Goal: Task Accomplishment & Management: Complete application form

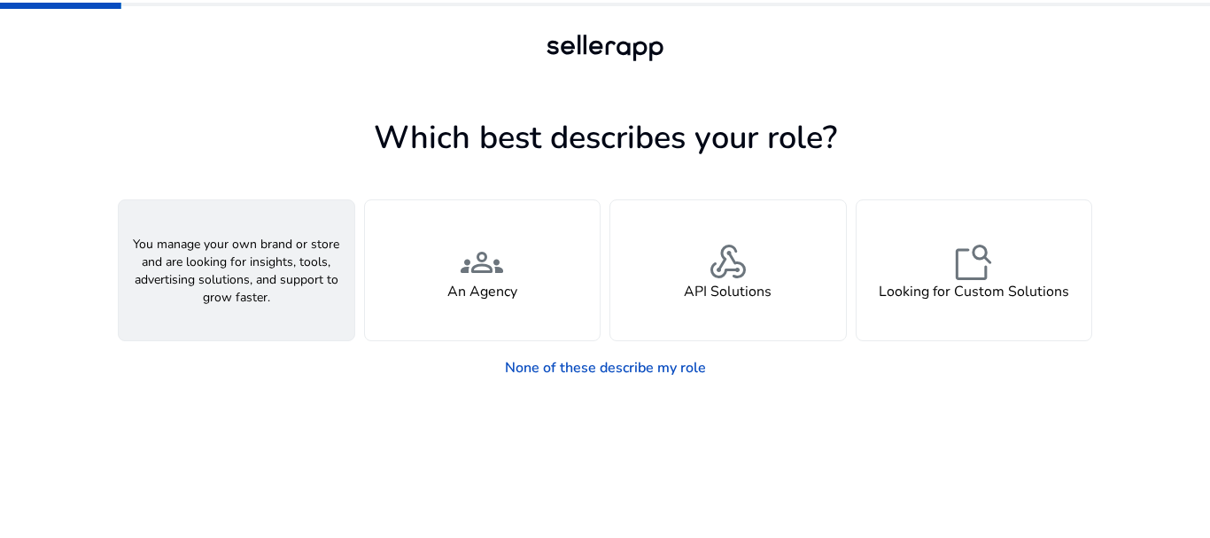
click at [237, 292] on h4 "A Seller" at bounding box center [236, 291] width 53 height 17
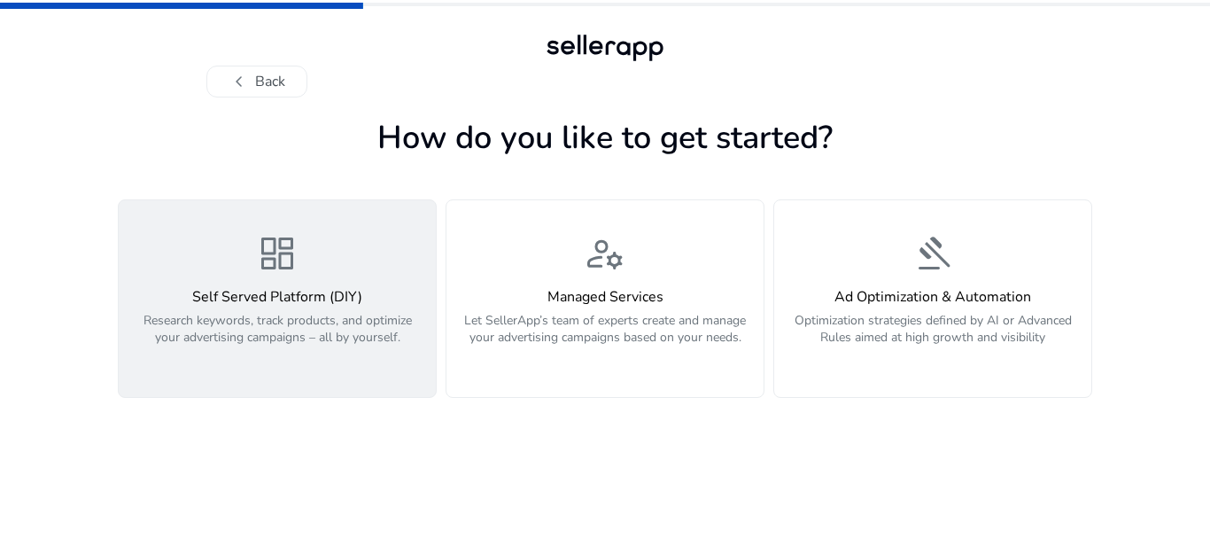
click at [276, 280] on div "dashboard Self Served Platform (DIY) Research keywords, track products, and opt…" at bounding box center [277, 298] width 296 height 133
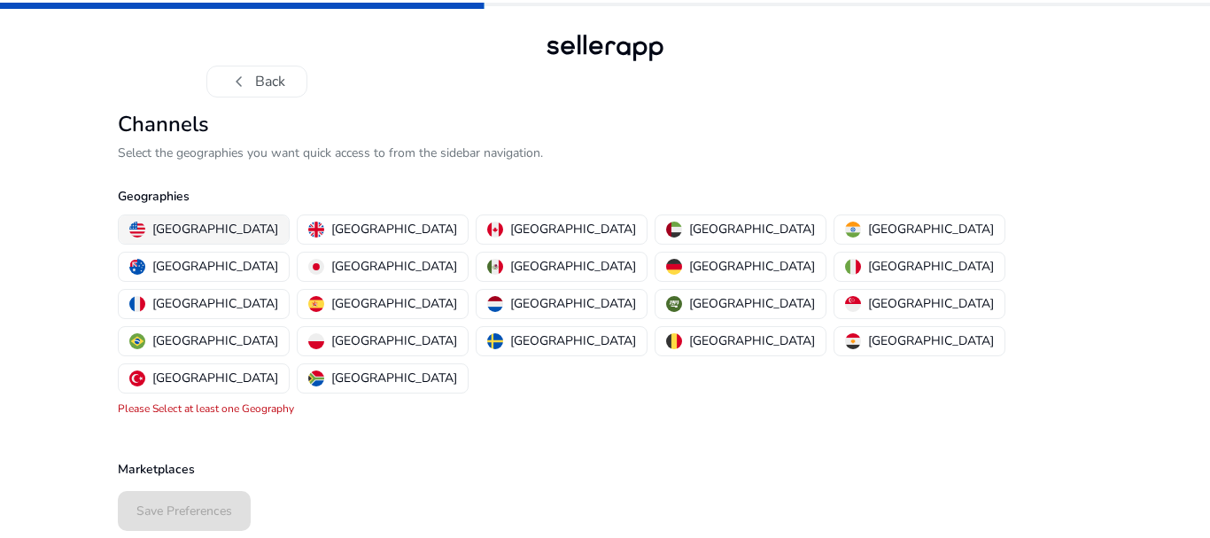
click at [197, 219] on button "[GEOGRAPHIC_DATA]" at bounding box center [204, 229] width 170 height 28
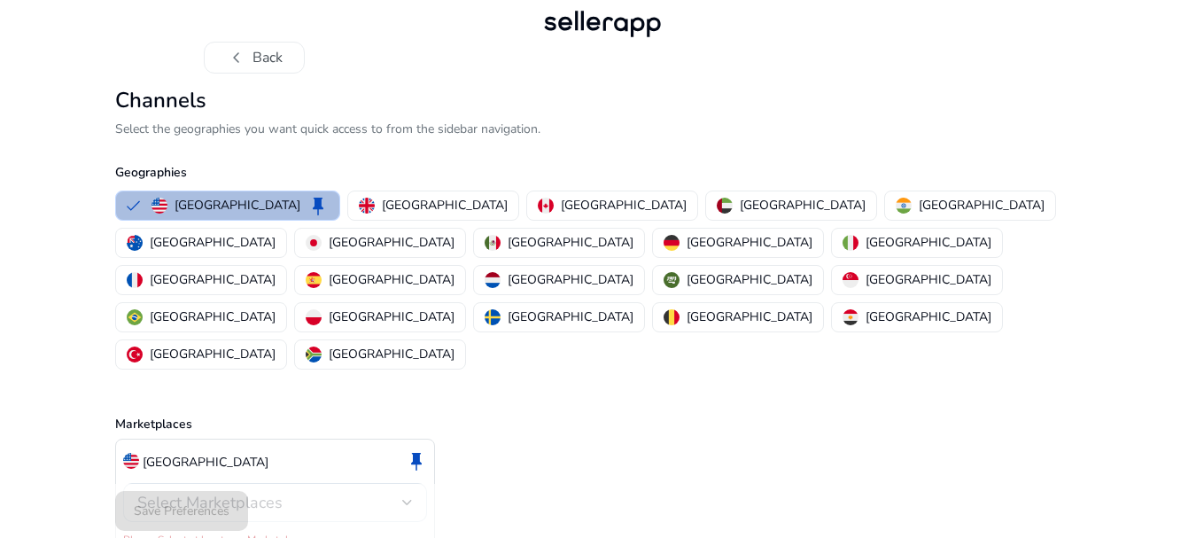
scroll to position [35, 0]
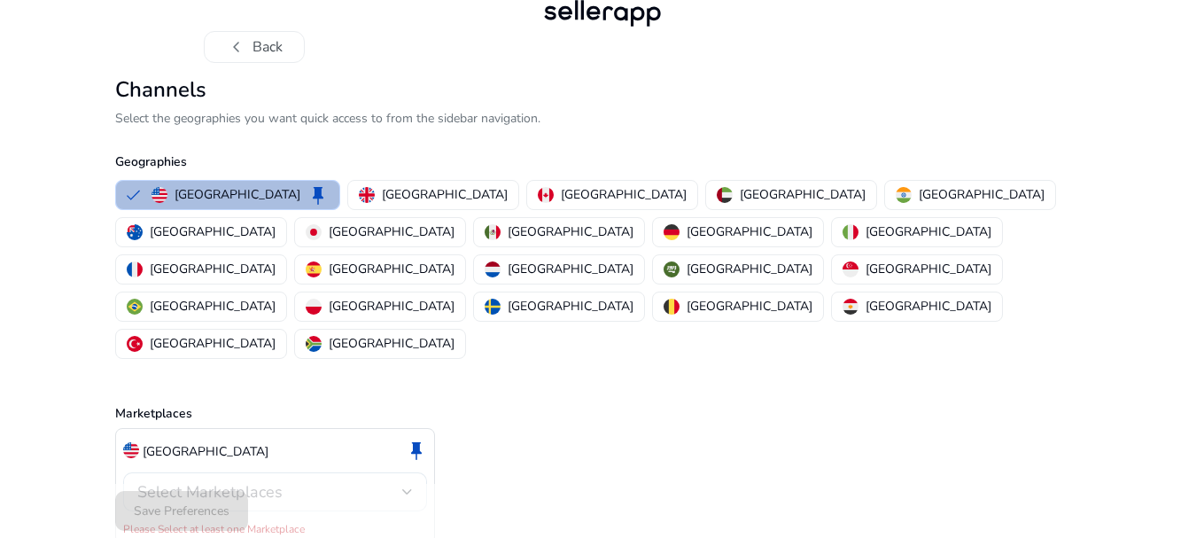
click at [312, 482] on div "Select Marketplaces" at bounding box center [269, 491] width 265 height 19
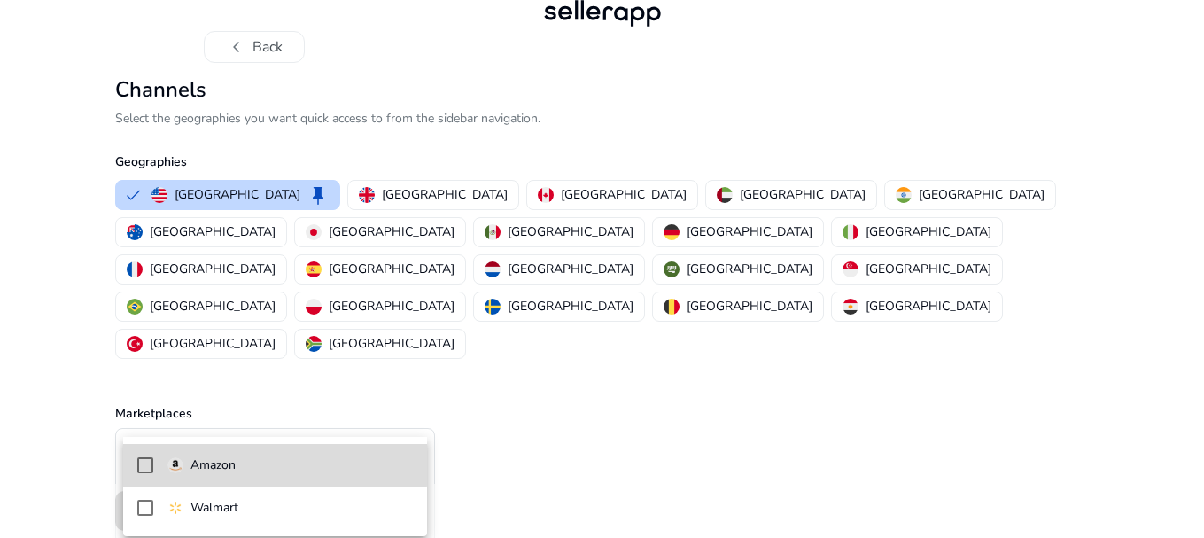
click at [214, 458] on p "Amazon" at bounding box center [212, 464] width 45 height 19
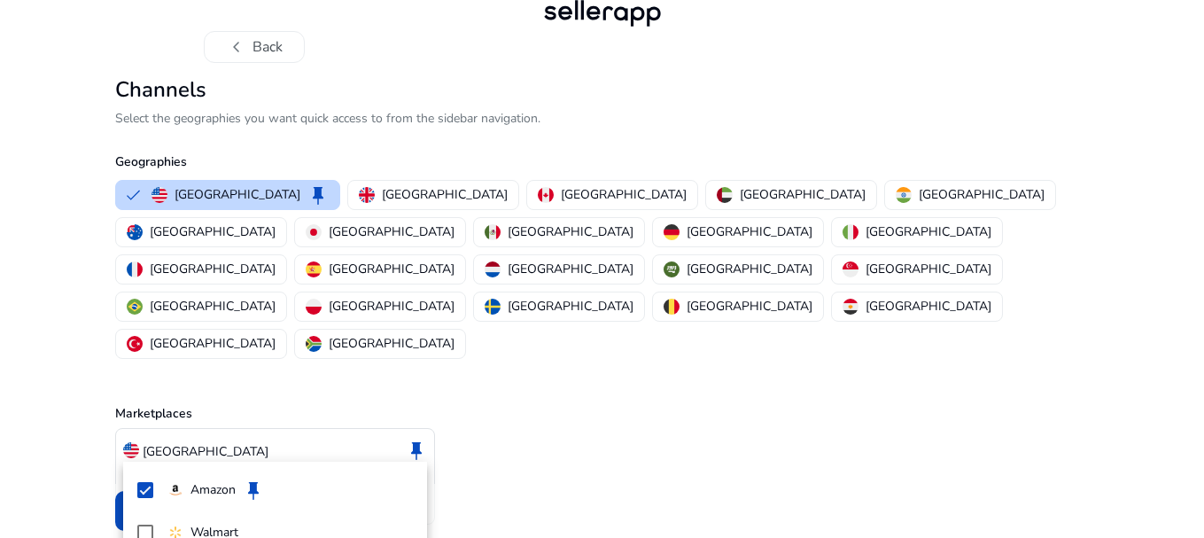
scroll to position [15, 0]
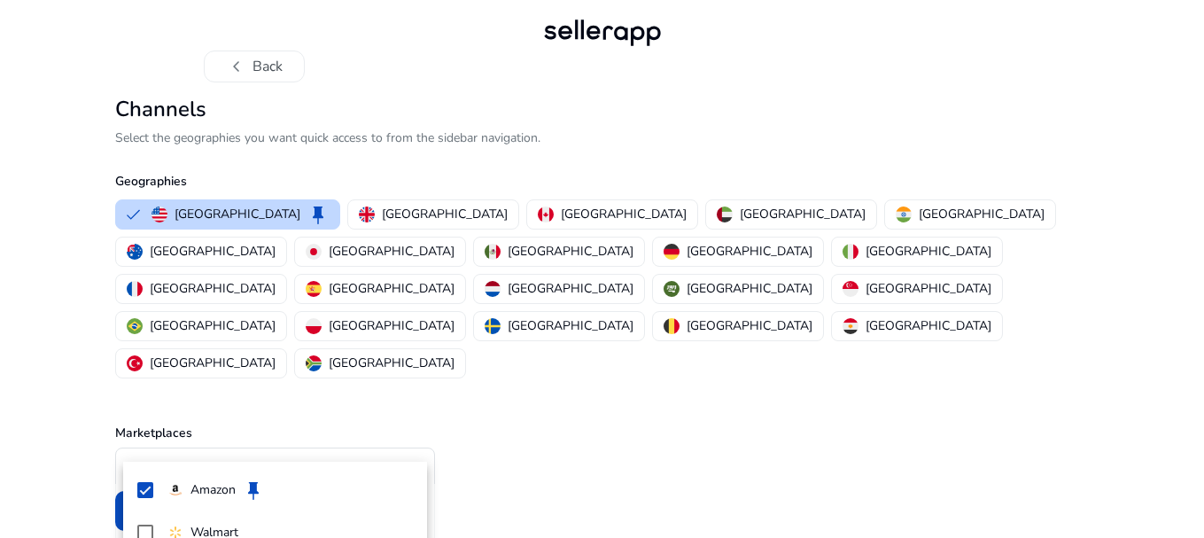
click at [524, 404] on div at bounding box center [602, 269] width 1204 height 538
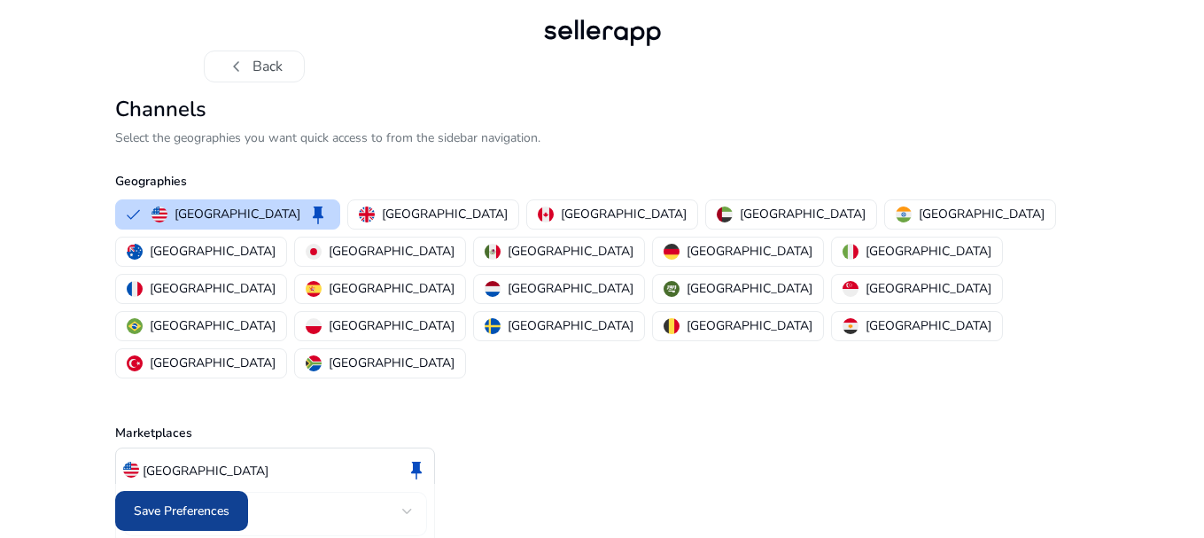
click at [145, 517] on span "Save Preferences" at bounding box center [182, 510] width 96 height 19
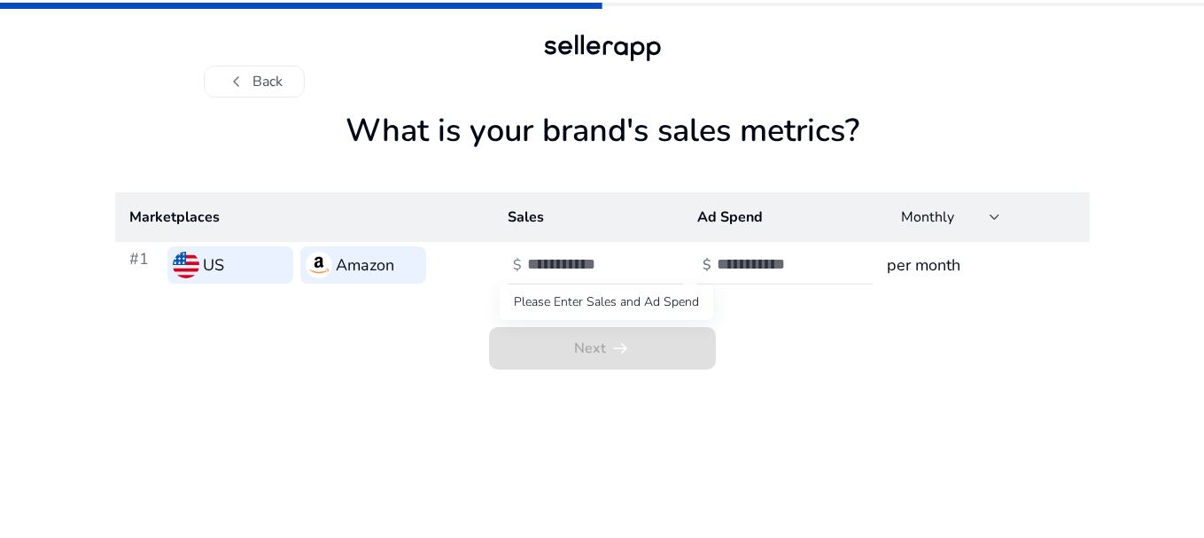
scroll to position [0, 0]
click at [332, 261] on img at bounding box center [321, 265] width 27 height 27
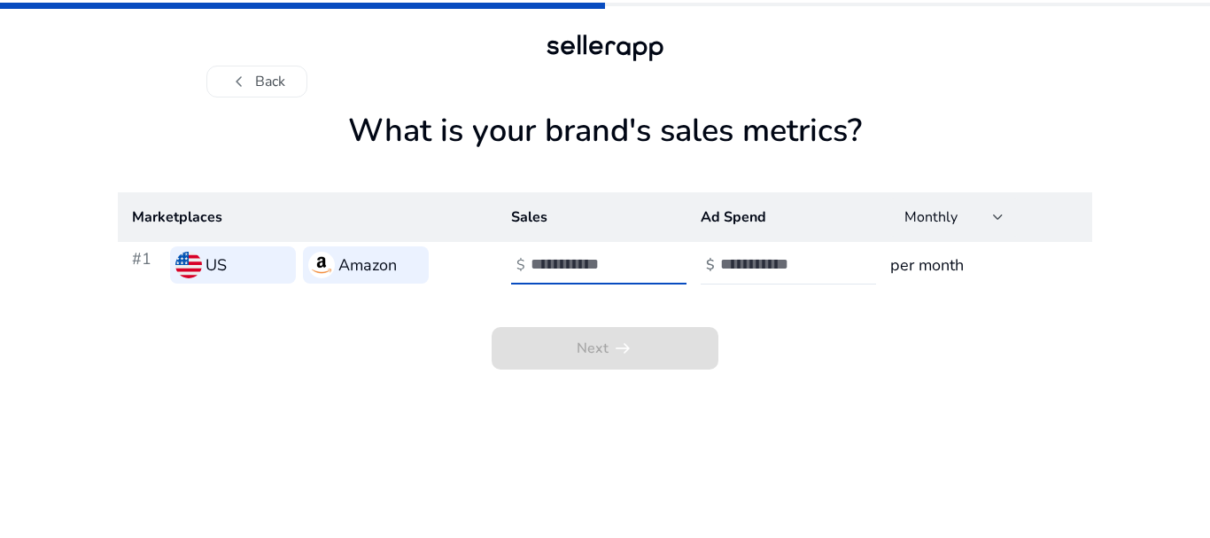
click at [645, 268] on input "**" at bounding box center [591, 263] width 120 height 19
type input "*"
click at [646, 260] on input "*" at bounding box center [591, 263] width 120 height 19
click at [750, 322] on div "Next arrow_right_alt" at bounding box center [605, 328] width 974 height 81
click at [682, 344] on span "Next arrow_right_alt" at bounding box center [605, 348] width 227 height 43
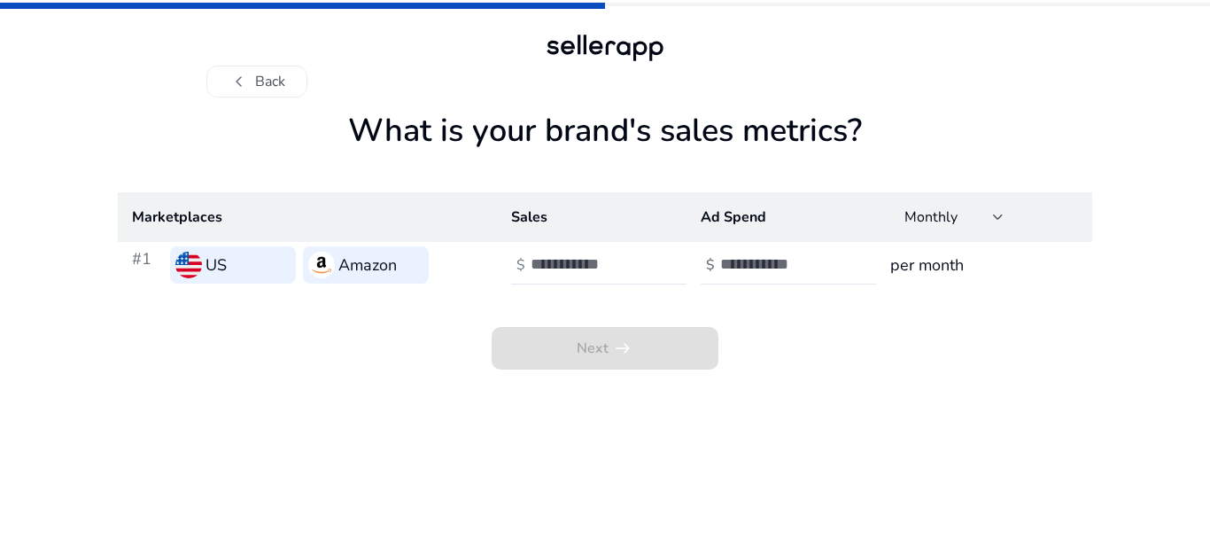
click at [904, 263] on h3 "per month" at bounding box center [984, 264] width 188 height 25
click at [734, 263] on input "number" at bounding box center [780, 263] width 120 height 19
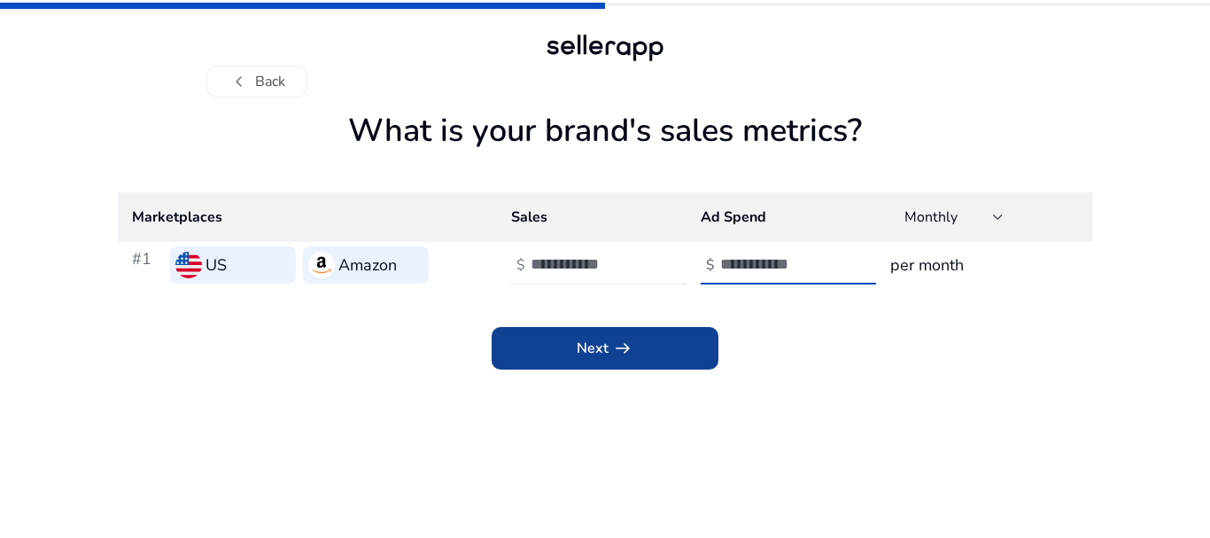
type input "*"
click at [589, 343] on span "Next arrow_right_alt" at bounding box center [605, 347] width 57 height 21
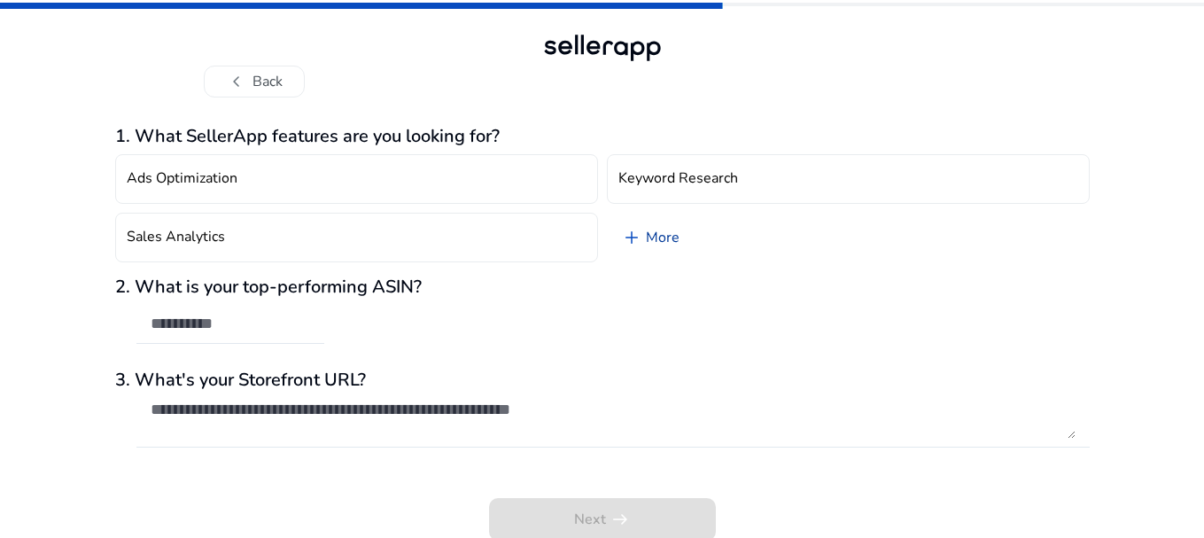
scroll to position [3, 0]
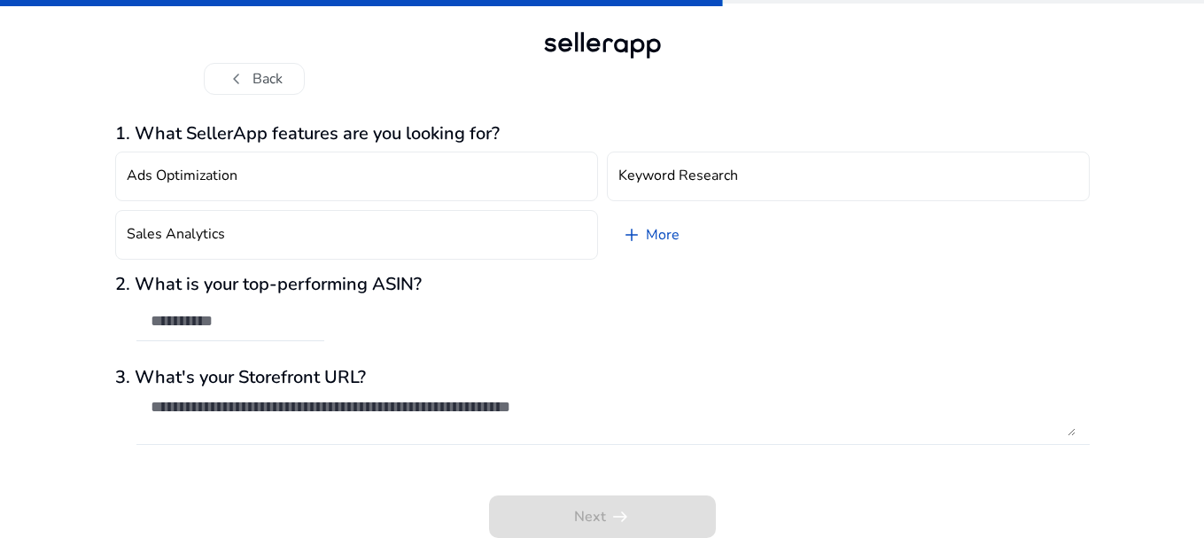
click at [448, 403] on textarea at bounding box center [613, 416] width 925 height 39
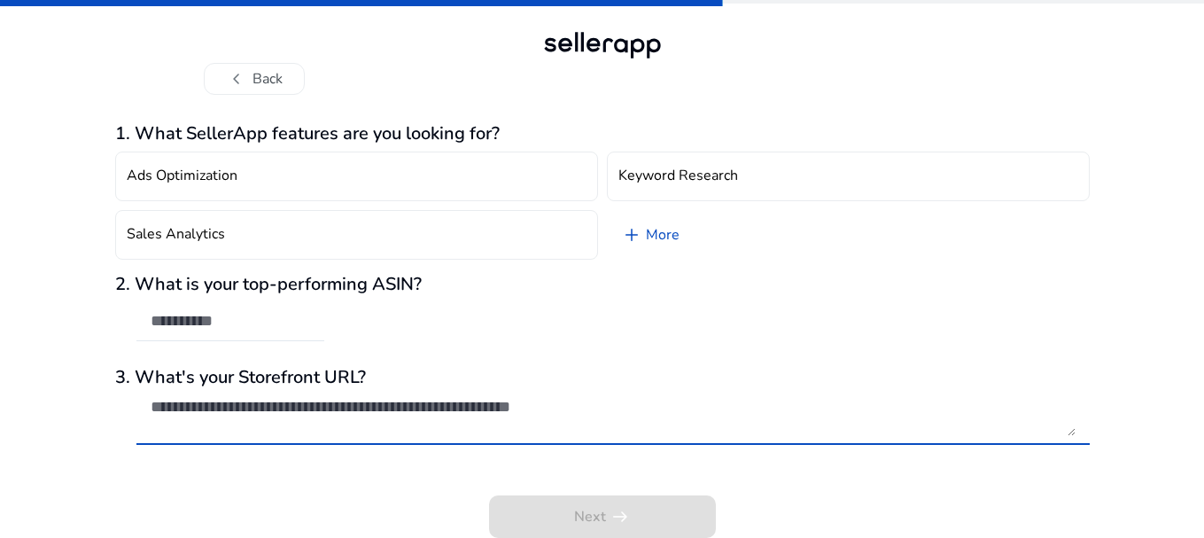
click at [587, 523] on div "Next arrow_right_alt" at bounding box center [602, 503] width 974 height 67
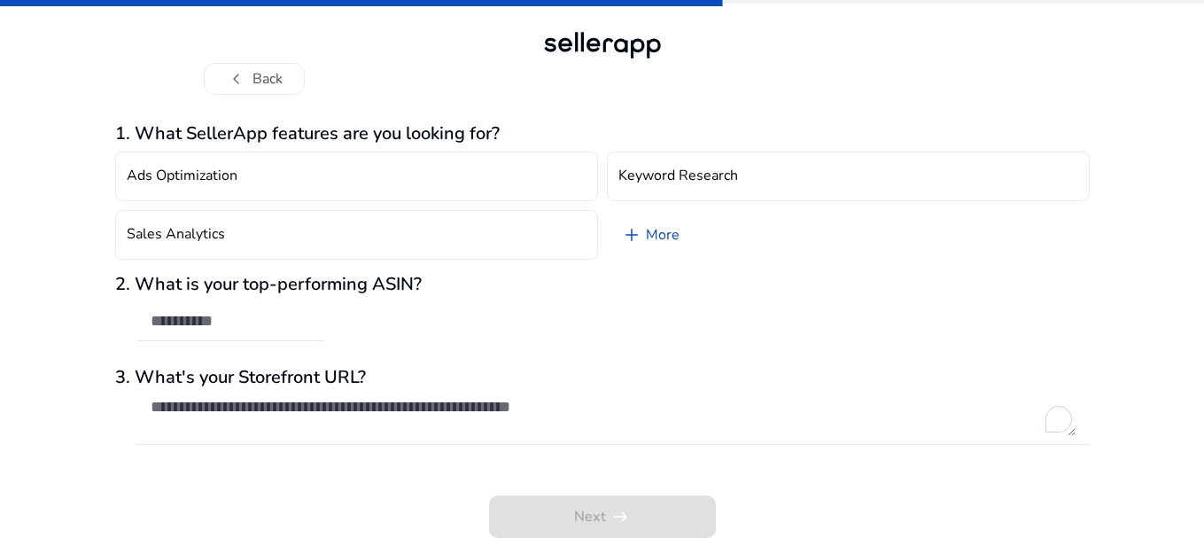
click at [585, 522] on div "Next arrow_right_alt" at bounding box center [602, 503] width 974 height 67
click at [1126, 124] on div "chevron_left Back 1. What SellerApp features are you looking for? Ads Optimizat…" at bounding box center [602, 267] width 1204 height 540
click at [291, 88] on button "chevron_left Back" at bounding box center [254, 79] width 101 height 32
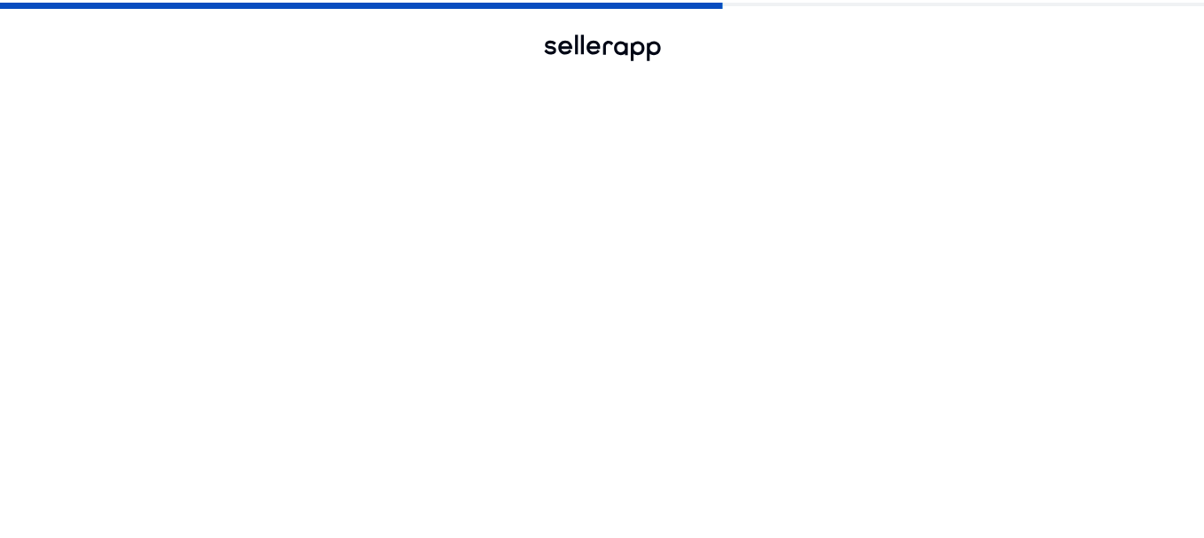
scroll to position [0, 0]
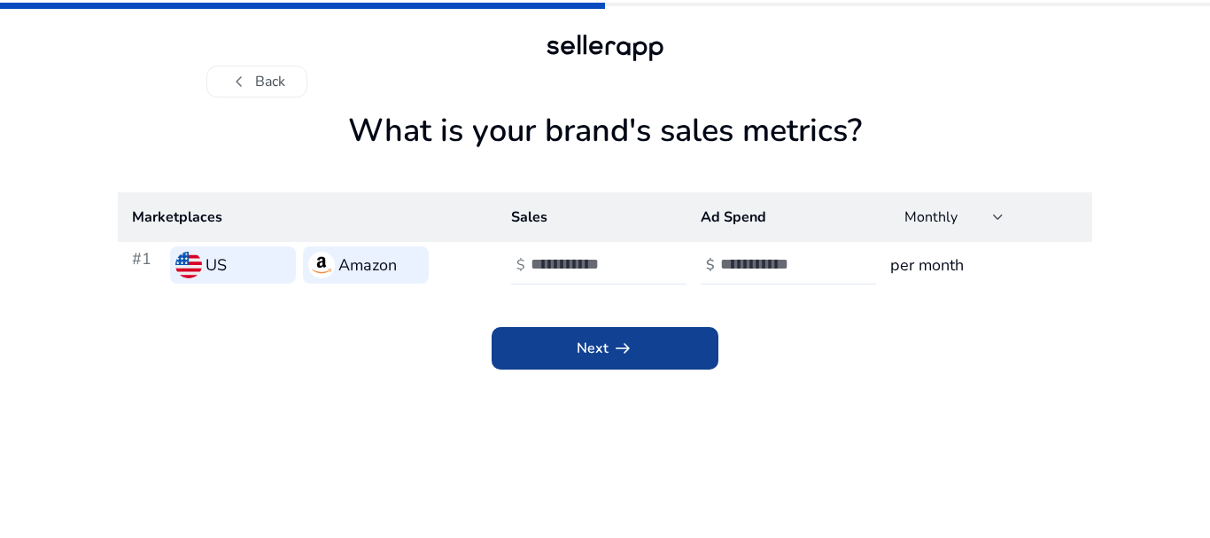
click at [649, 337] on span at bounding box center [605, 348] width 227 height 43
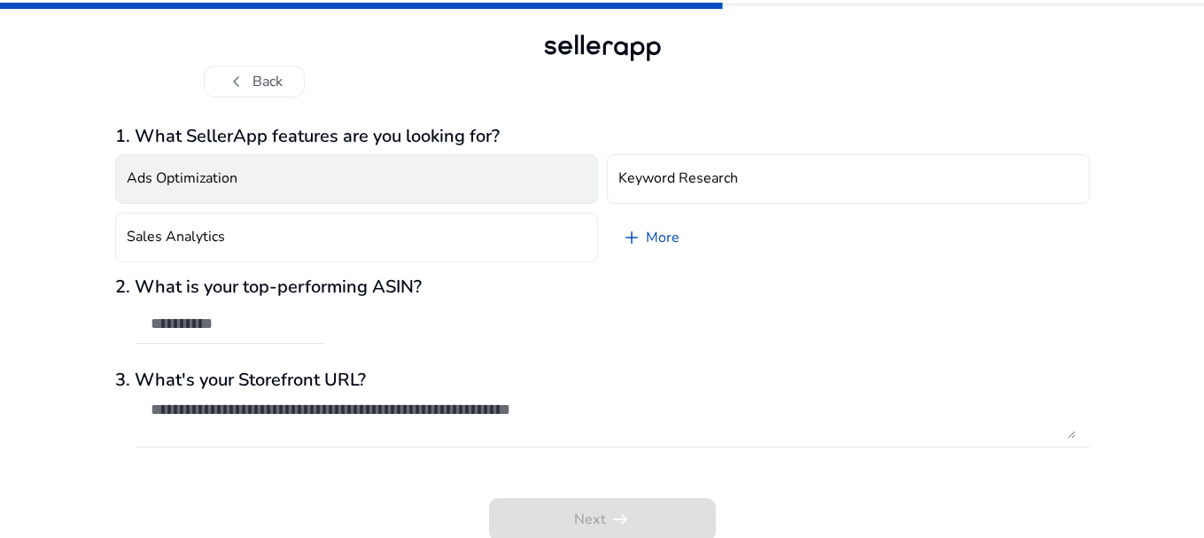
drag, startPoint x: 427, startPoint y: 191, endPoint x: 415, endPoint y: 188, distance: 12.0
click at [425, 191] on button "Ads Optimization" at bounding box center [356, 179] width 483 height 50
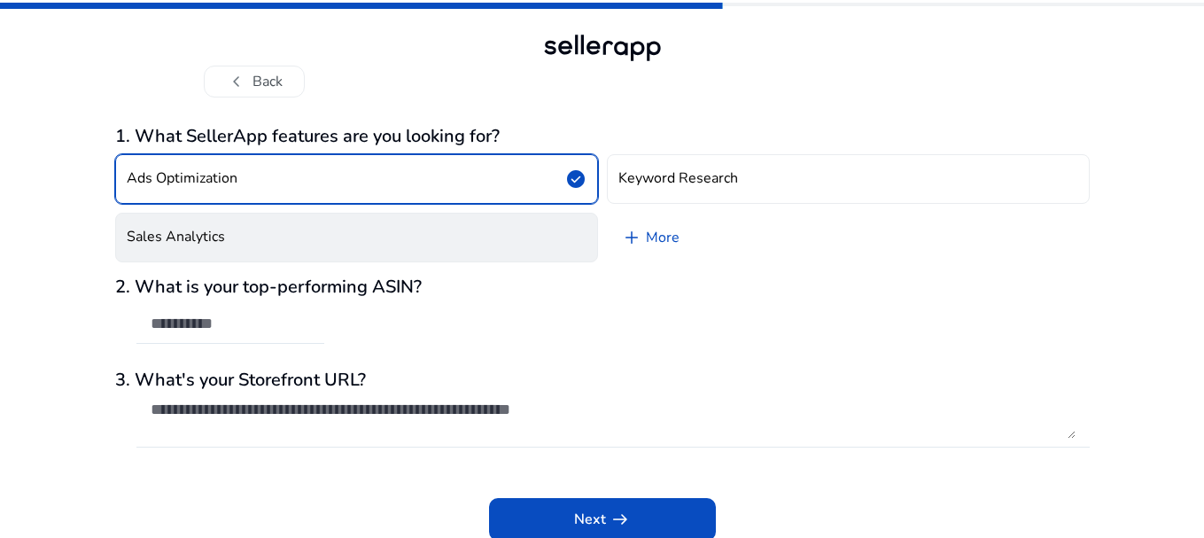
click at [376, 231] on button "Sales Analytics" at bounding box center [356, 238] width 483 height 50
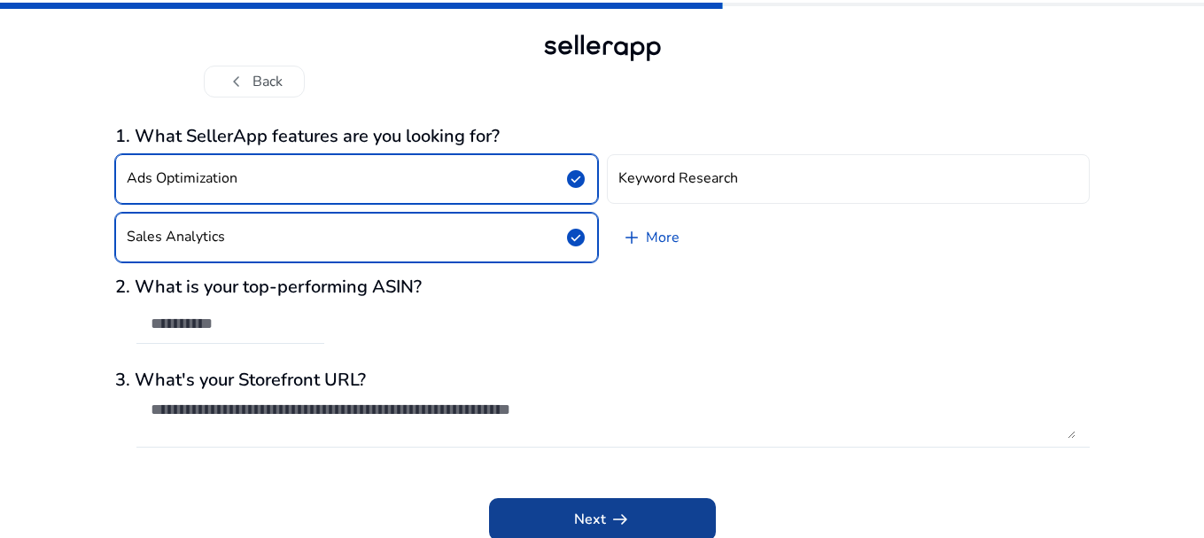
click at [598, 514] on span "Next arrow_right_alt" at bounding box center [602, 518] width 57 height 21
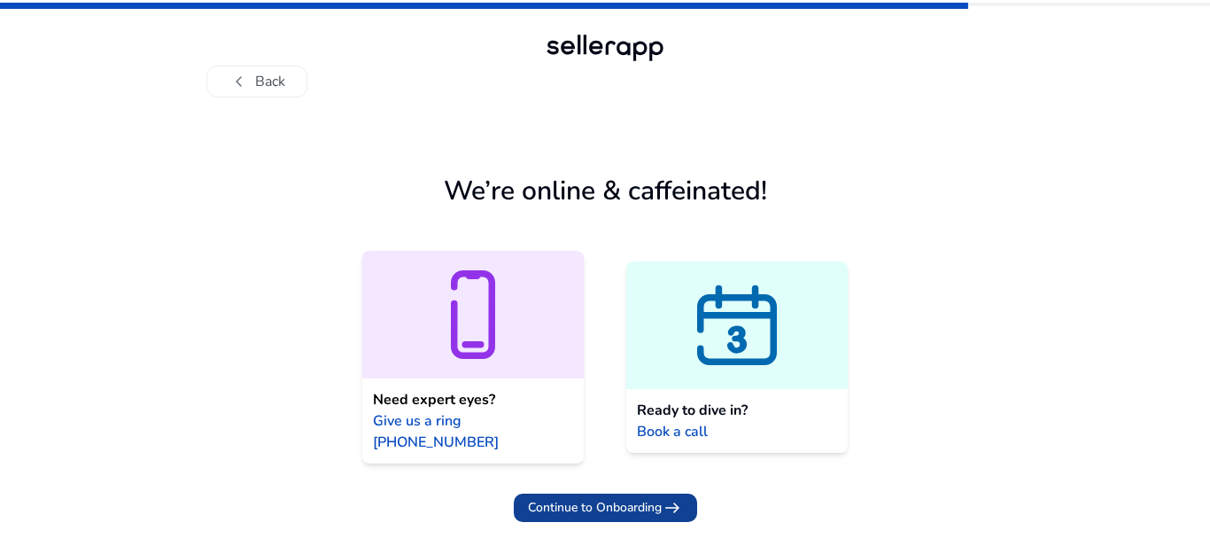
click at [659, 498] on span "Continue to Onboarding" at bounding box center [595, 507] width 134 height 19
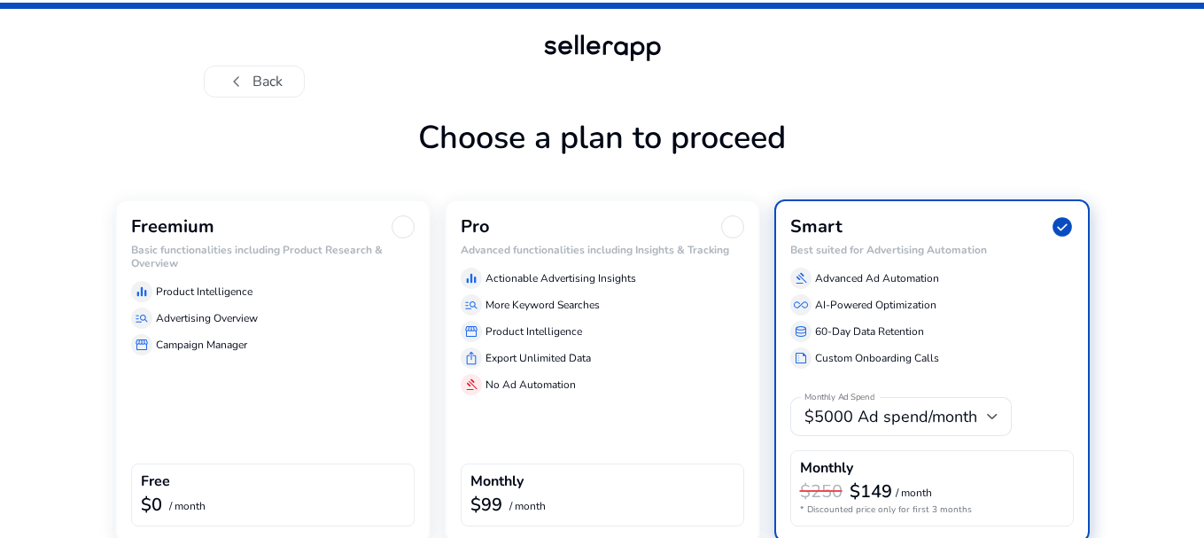
scroll to position [82, 0]
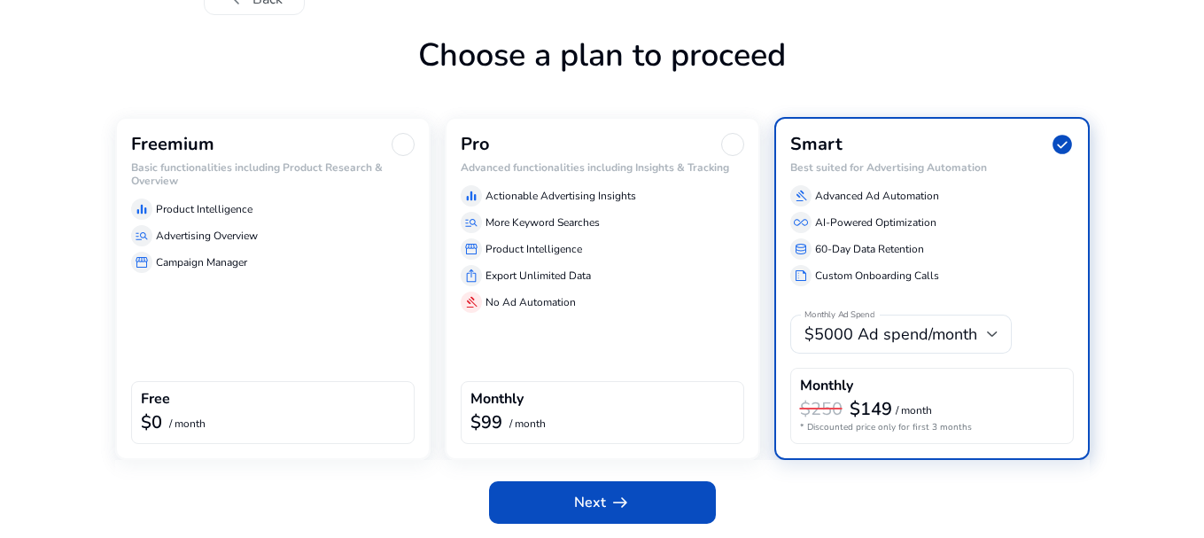
click at [259, 164] on h6 "Basic functionalities including Product Research & Overview" at bounding box center [272, 174] width 283 height 26
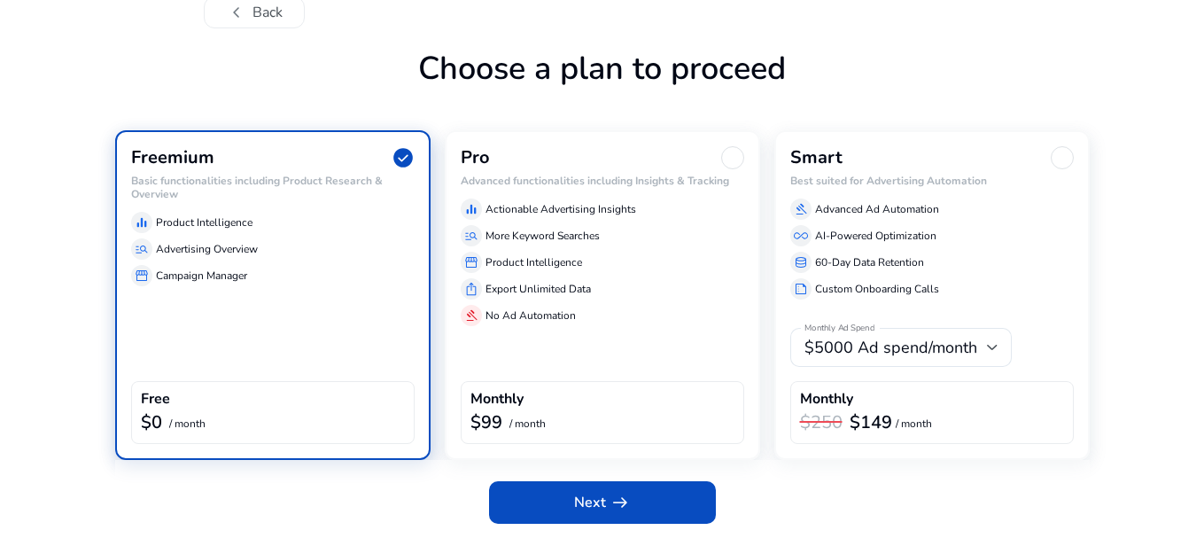
scroll to position [69, 0]
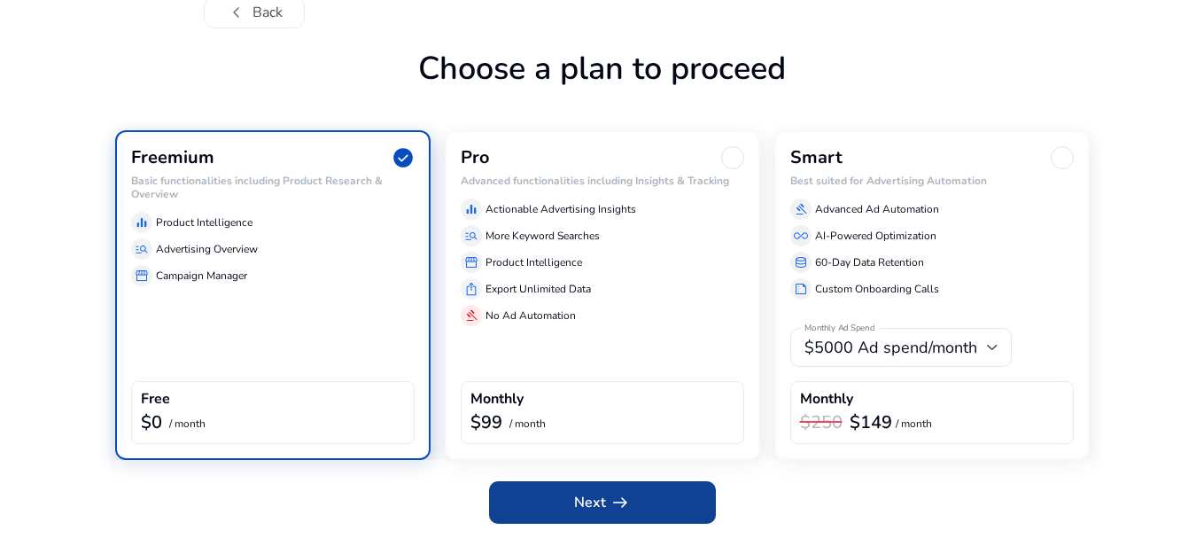
click at [572, 493] on span at bounding box center [602, 502] width 227 height 43
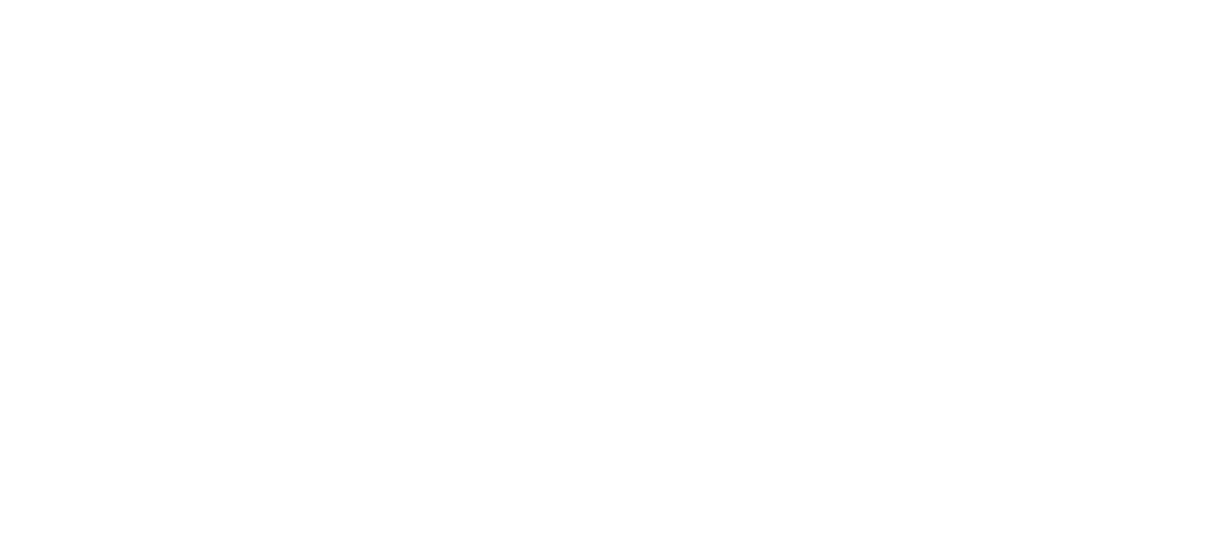
scroll to position [0, 0]
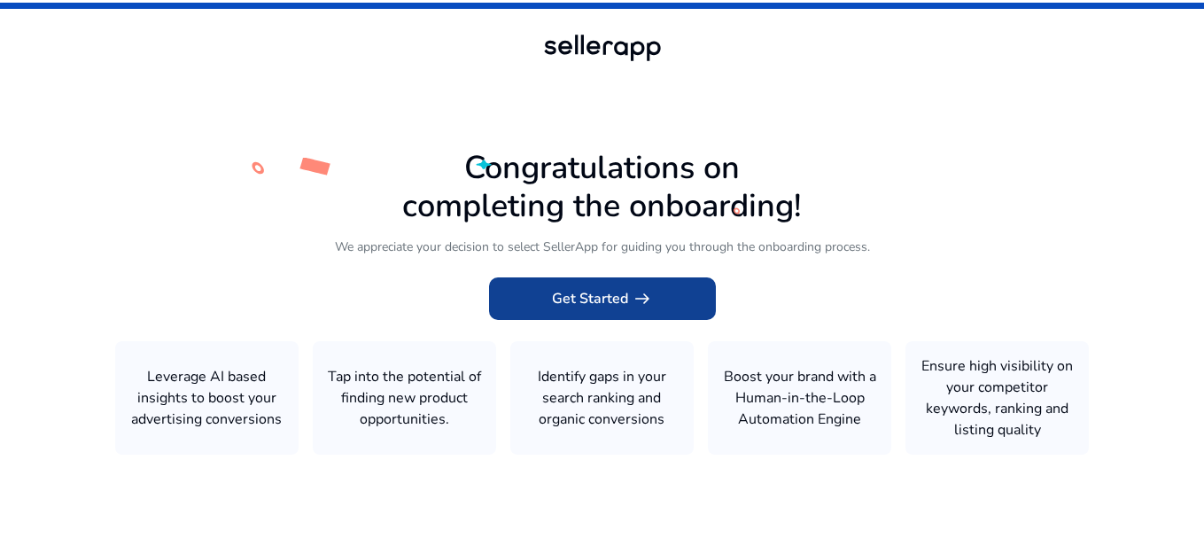
click at [632, 299] on span "arrow_right_alt" at bounding box center [642, 298] width 21 height 21
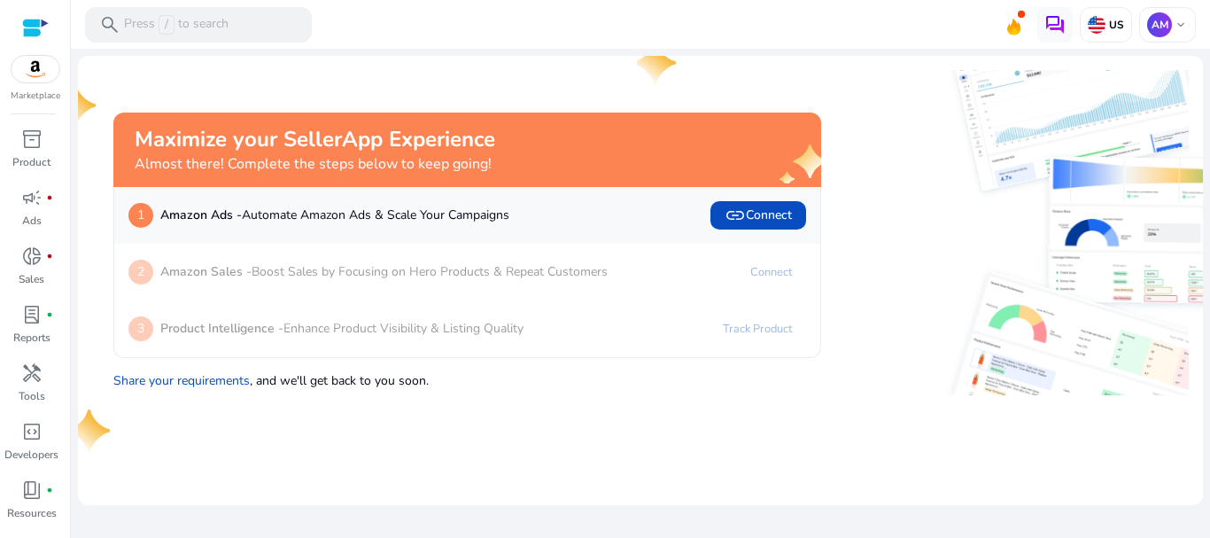
click at [531, 16] on mat-toolbar "search Press / to search US AM keyboard_arrow_down" at bounding box center [640, 24] width 1139 height 49
click at [760, 222] on span "link Connect" at bounding box center [758, 215] width 67 height 21
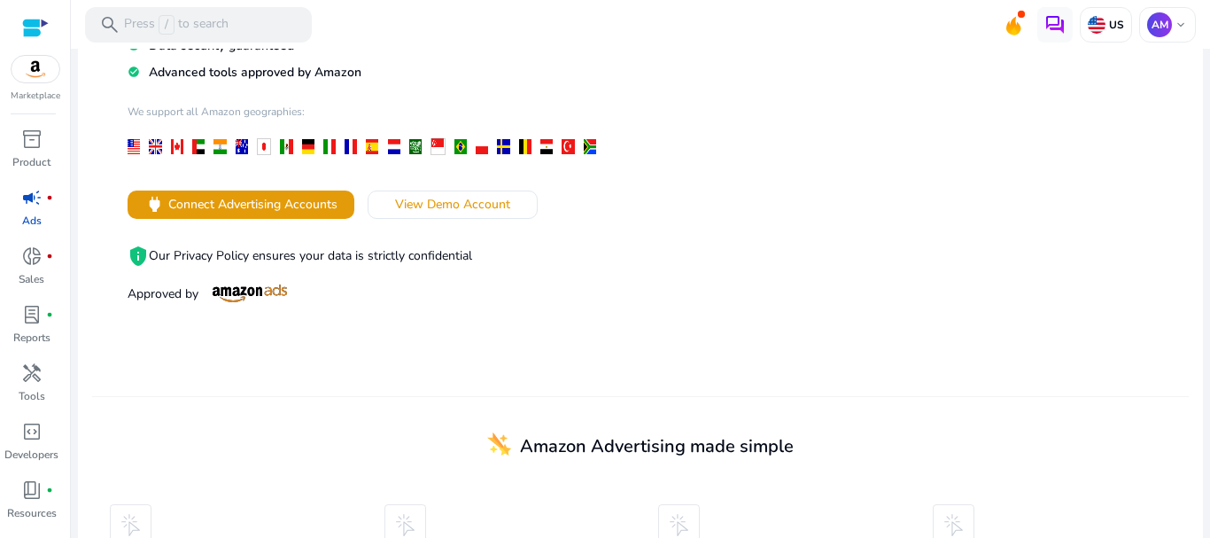
scroll to position [116, 0]
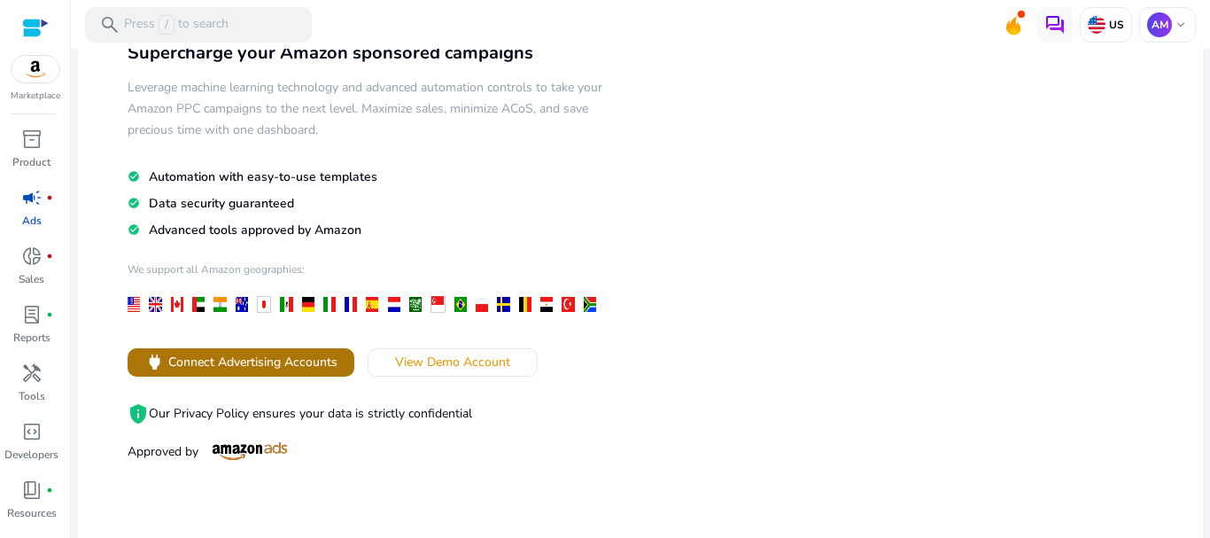
click at [221, 373] on span at bounding box center [241, 362] width 227 height 43
